Goal: Task Accomplishment & Management: Use online tool/utility

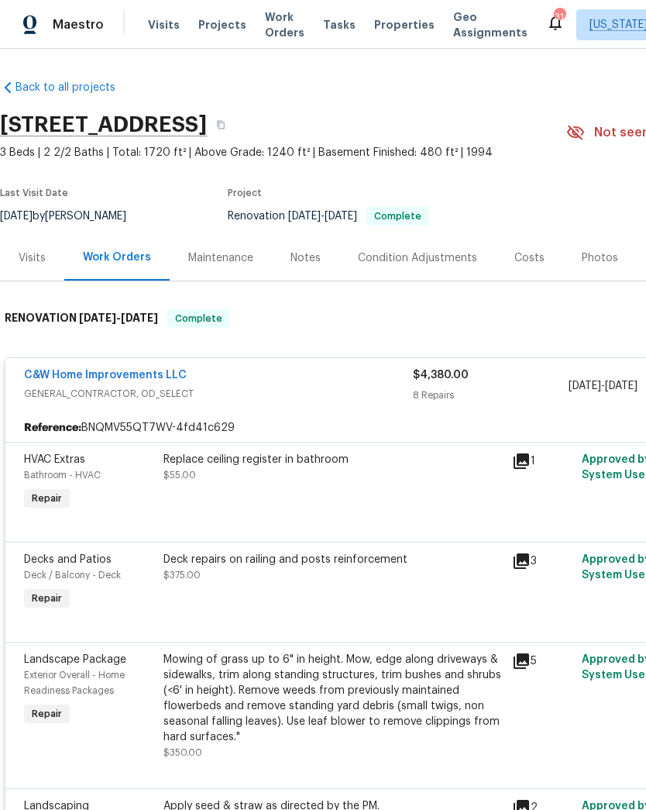
click at [594, 260] on div "Photos" at bounding box center [600, 257] width 36 height 15
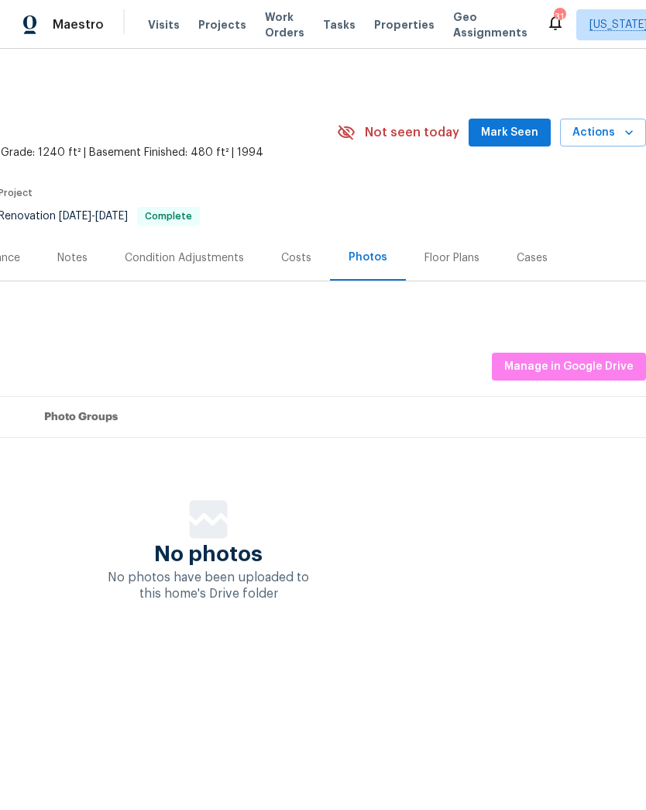
scroll to position [0, 229]
click at [65, 265] on div "Notes" at bounding box center [72, 257] width 30 height 15
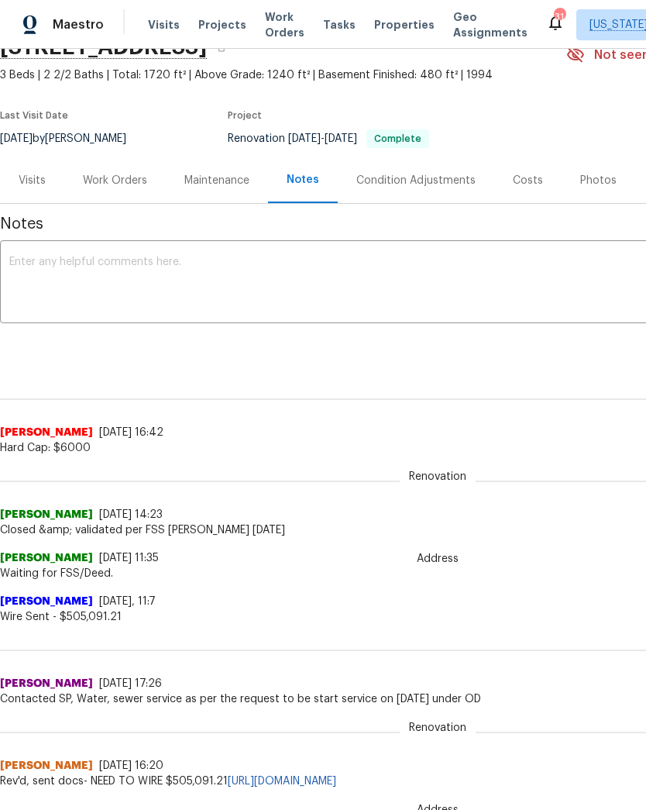
scroll to position [77, 0]
click at [386, 284] on textarea at bounding box center [437, 283] width 857 height 54
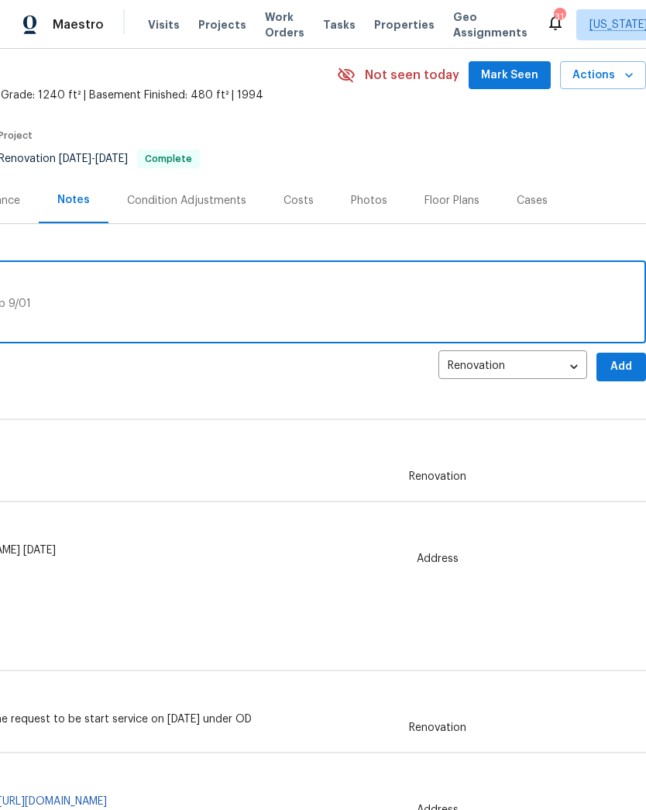
scroll to position [57, 229]
type textarea "Repairs start 8/28 Repairs complete 9/01 Arrived to capture listing photos and …"
click at [618, 361] on span "Add" at bounding box center [621, 367] width 25 height 19
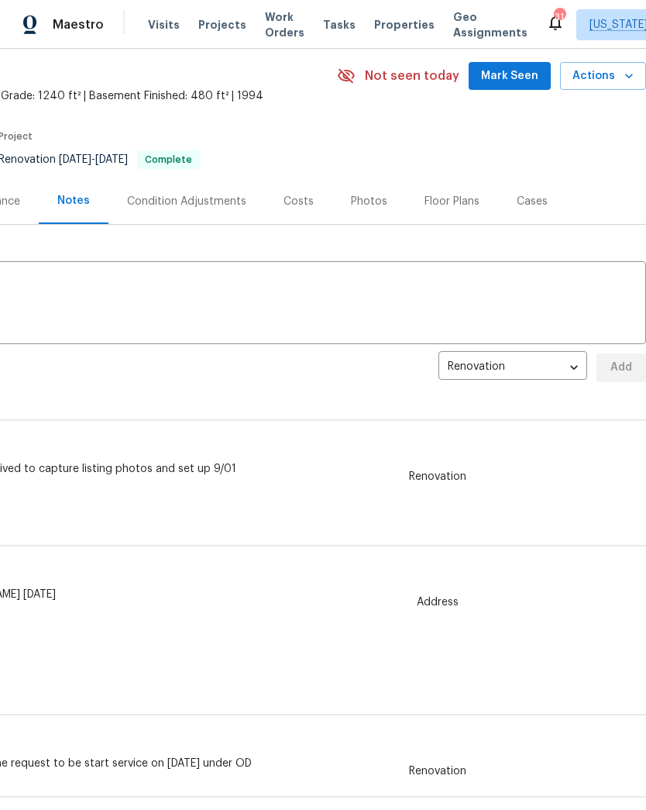
click at [367, 194] on div "Photos" at bounding box center [369, 201] width 36 height 15
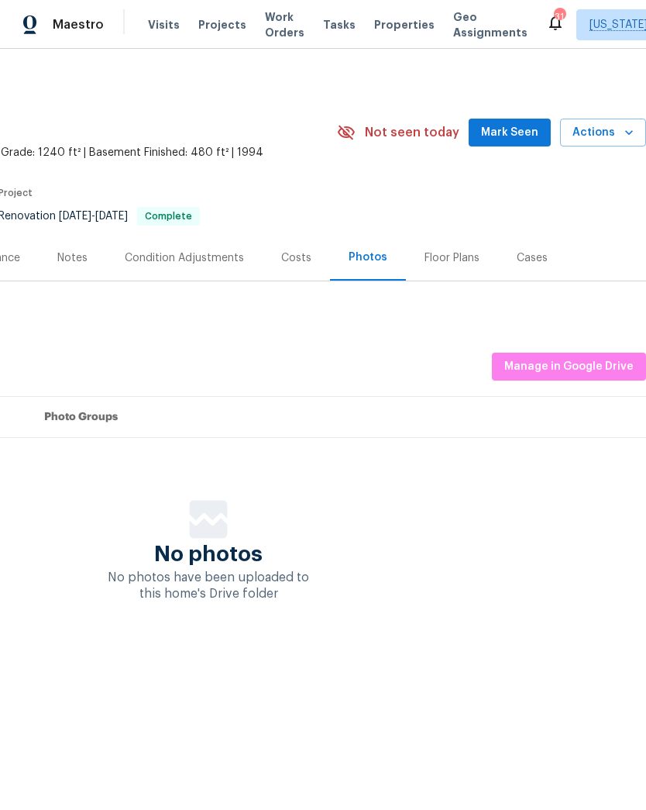
scroll to position [0, 229]
click at [535, 359] on span "Manage in Google Drive" at bounding box center [568, 366] width 129 height 19
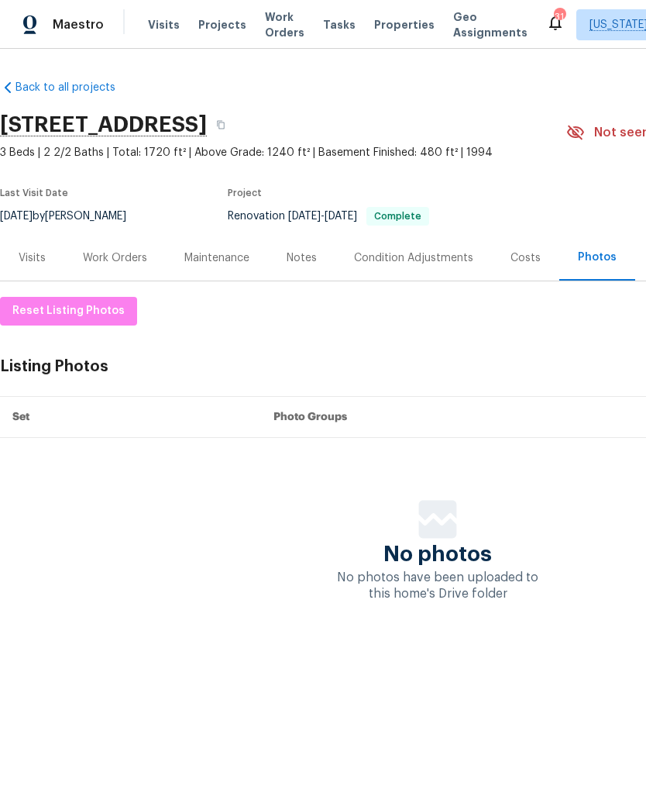
scroll to position [0, 0]
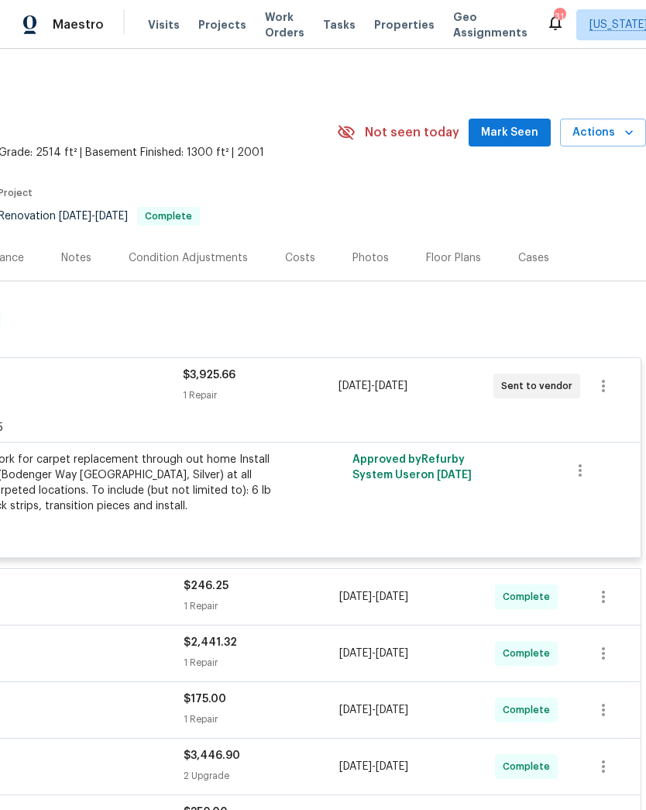
scroll to position [0, 229]
click at [376, 256] on div "Photos" at bounding box center [370, 257] width 36 height 15
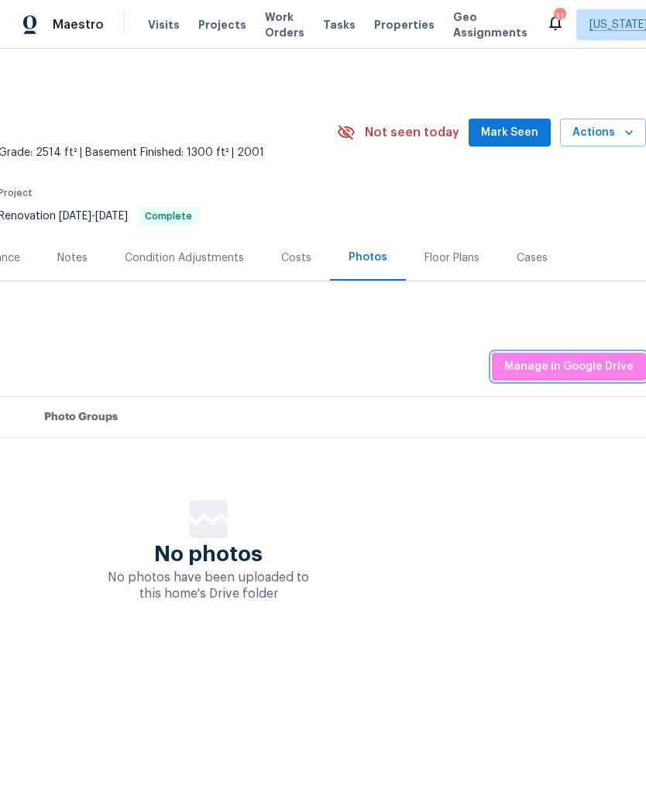
click at [526, 378] on button "Manage in Google Drive" at bounding box center [569, 366] width 154 height 29
click at [566, 368] on span "Manage in Google Drive" at bounding box center [568, 366] width 129 height 19
